Goal: Task Accomplishment & Management: Manage account settings

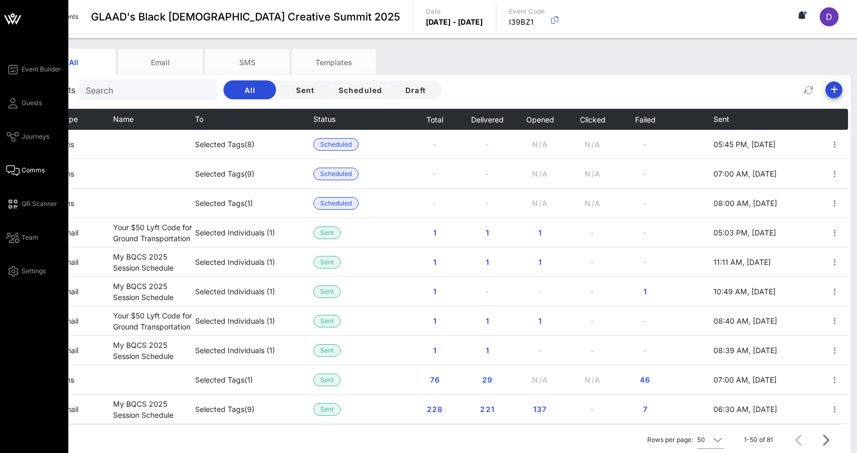
click at [25, 93] on div "Event Builder Guests Journeys Comms QR Scanner Team Settings" at bounding box center [37, 170] width 62 height 215
click at [29, 110] on div "Event Builder Guests Journeys Comms QR Scanner Team Settings" at bounding box center [37, 170] width 62 height 215
click at [29, 105] on span "Guests" at bounding box center [32, 102] width 21 height 9
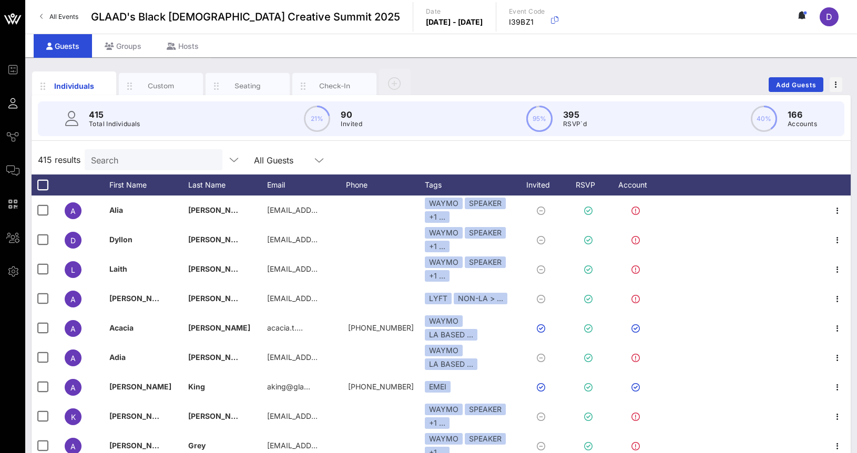
click at [800, 74] on div "Individuals Custom Seating Check-In Add Guests" at bounding box center [441, 85] width 819 height 34
click at [799, 83] on span "Add Guests" at bounding box center [797, 85] width 42 height 8
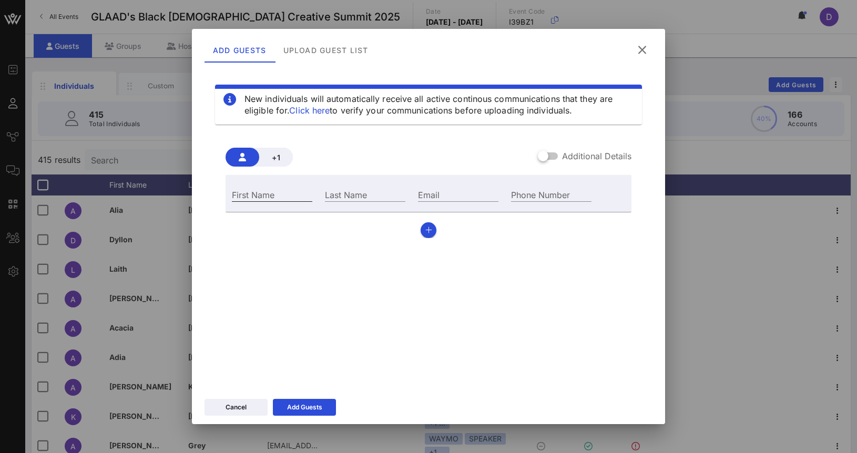
click at [253, 191] on input "First Name" at bounding box center [272, 195] width 80 height 14
type input "Gia"
type input "Parr"
click at [302, 403] on div "Add Guests" at bounding box center [304, 407] width 35 height 11
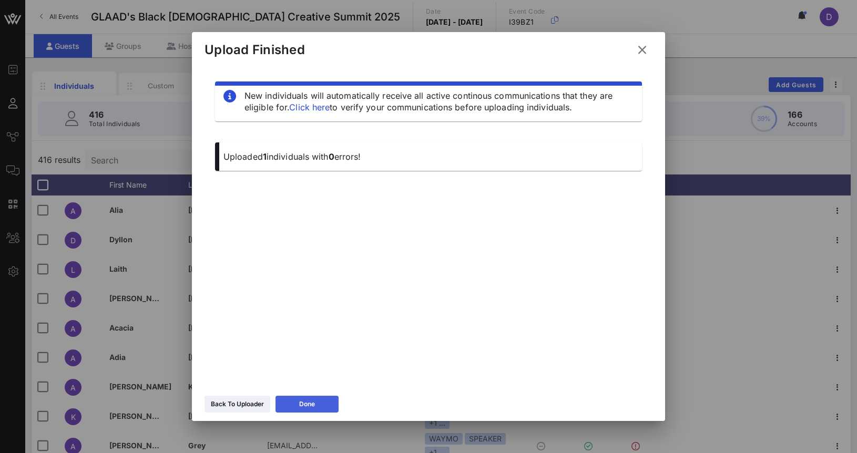
click at [304, 404] on icon at bounding box center [306, 404] width 7 height 6
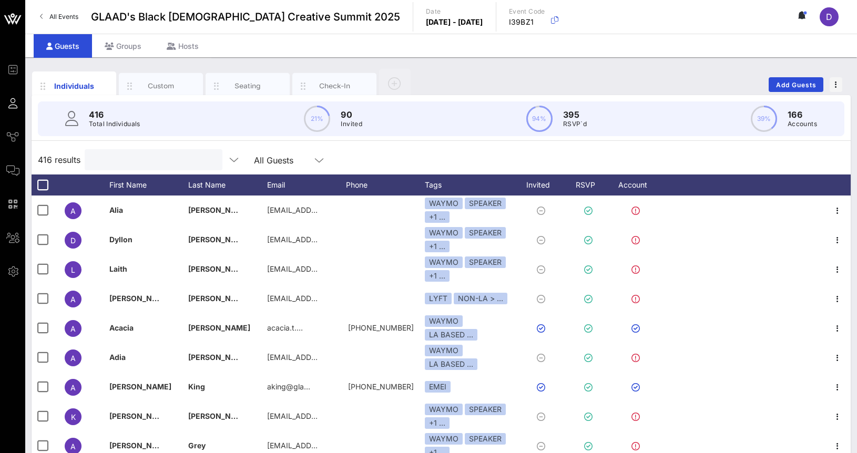
click at [125, 165] on input "text" at bounding box center [152, 160] width 123 height 14
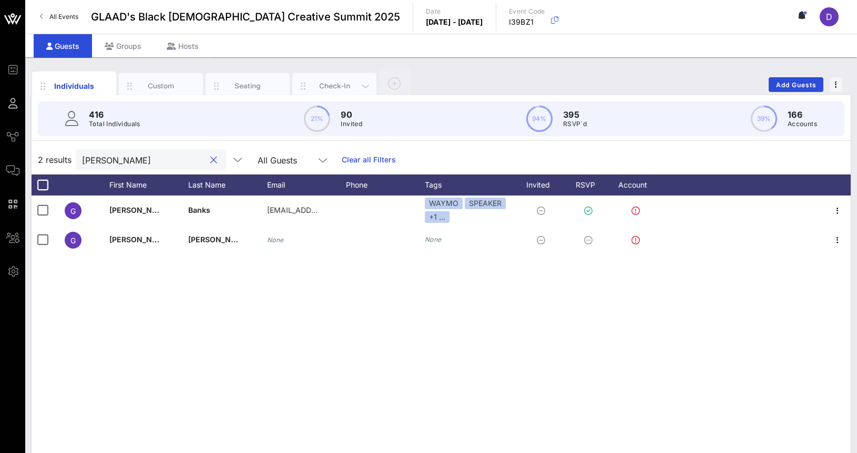
type input "Gia"
click at [316, 85] on div "Check-In" at bounding box center [334, 86] width 47 height 10
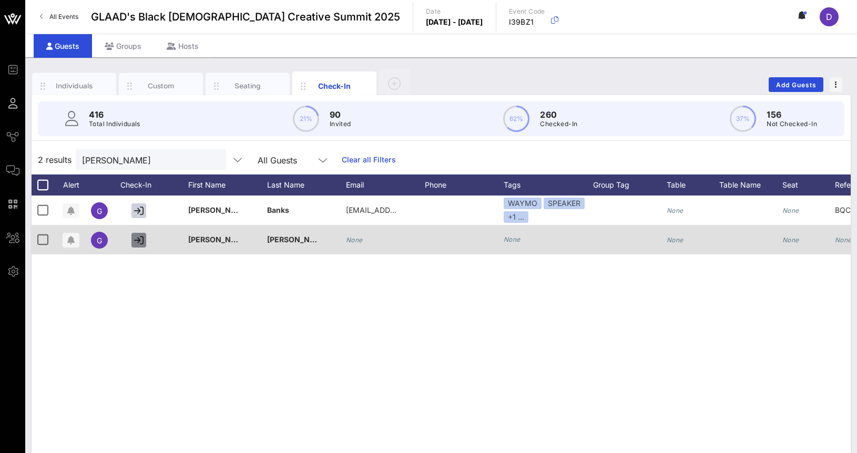
click at [139, 242] on icon "button" at bounding box center [138, 240] width 9 height 9
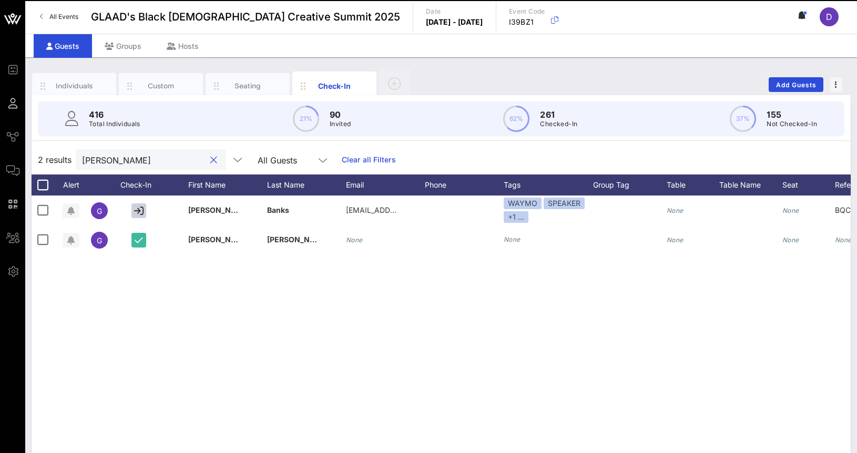
click at [131, 165] on input "Gia" at bounding box center [143, 160] width 123 height 14
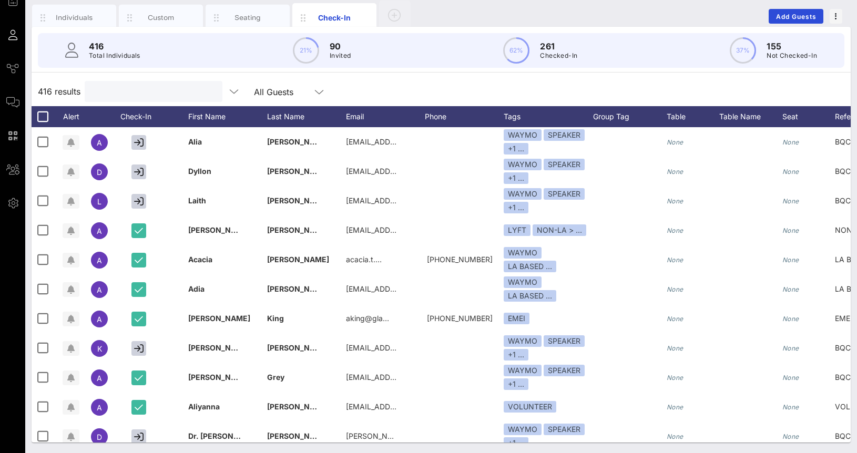
click at [154, 92] on input "text" at bounding box center [152, 92] width 123 height 14
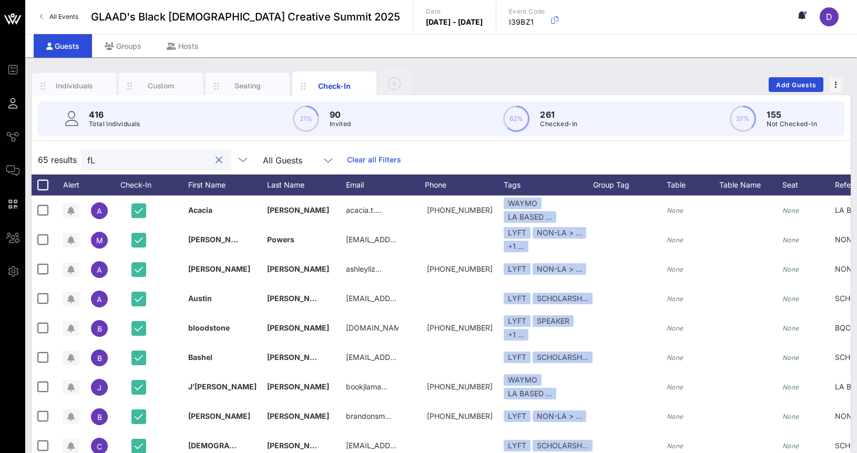
type input "f"
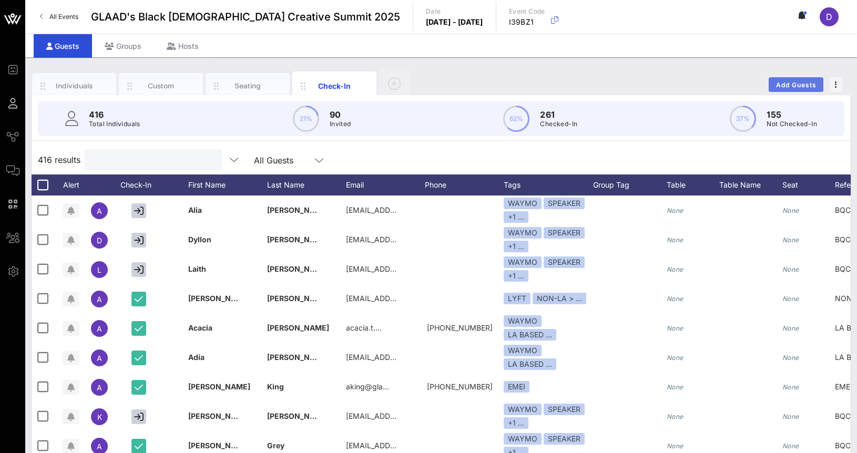
click at [785, 89] on button "Add Guests" at bounding box center [796, 84] width 55 height 15
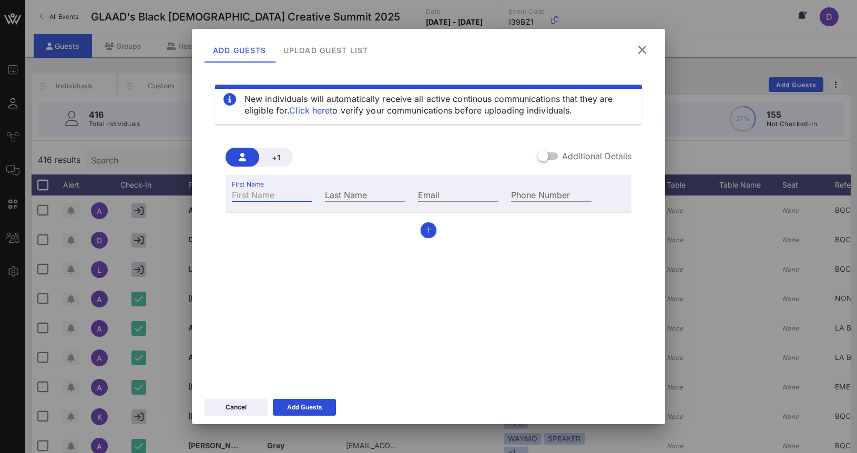
click at [269, 194] on input "First Name" at bounding box center [272, 195] width 80 height 14
click at [281, 195] on input "Dominiquwe" at bounding box center [272, 195] width 80 height 14
type input "Dominique"
type input "Fluker"
click at [311, 402] on div "Add Guests" at bounding box center [304, 407] width 35 height 11
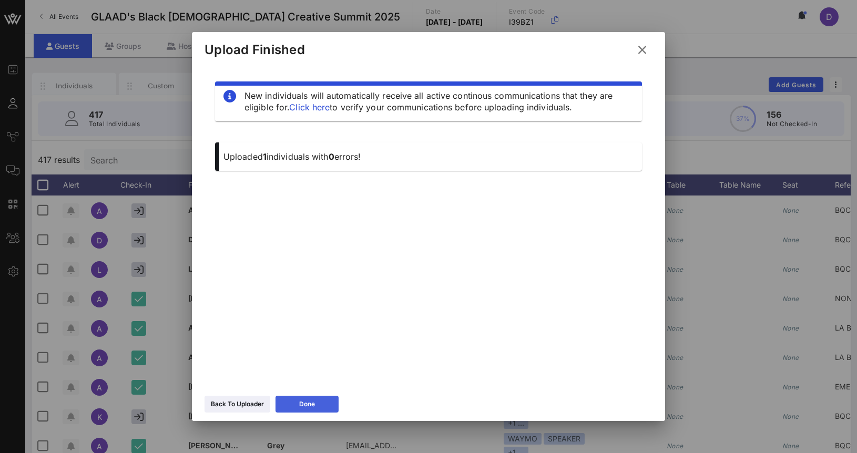
click at [319, 402] on button "Done" at bounding box center [307, 404] width 63 height 17
